Goal: Navigation & Orientation: Go to known website

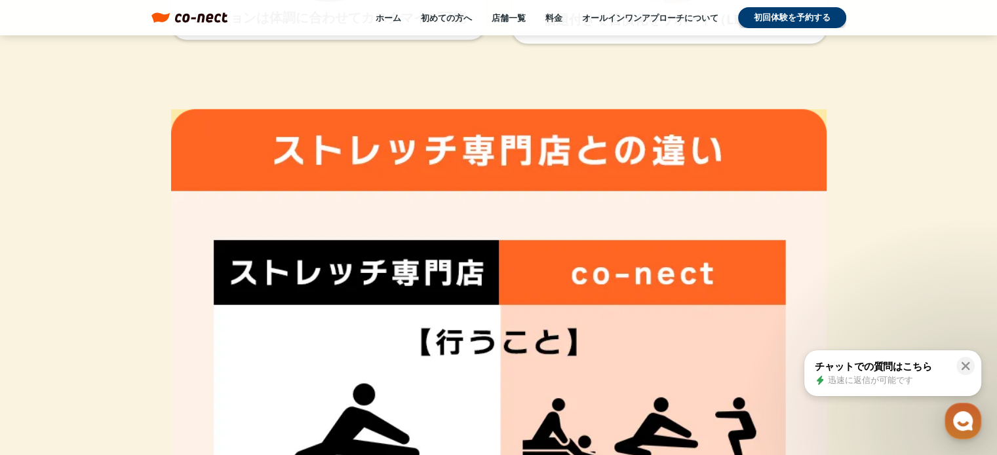
scroll to position [3483, 0]
